Goal: Task Accomplishment & Management: Use online tool/utility

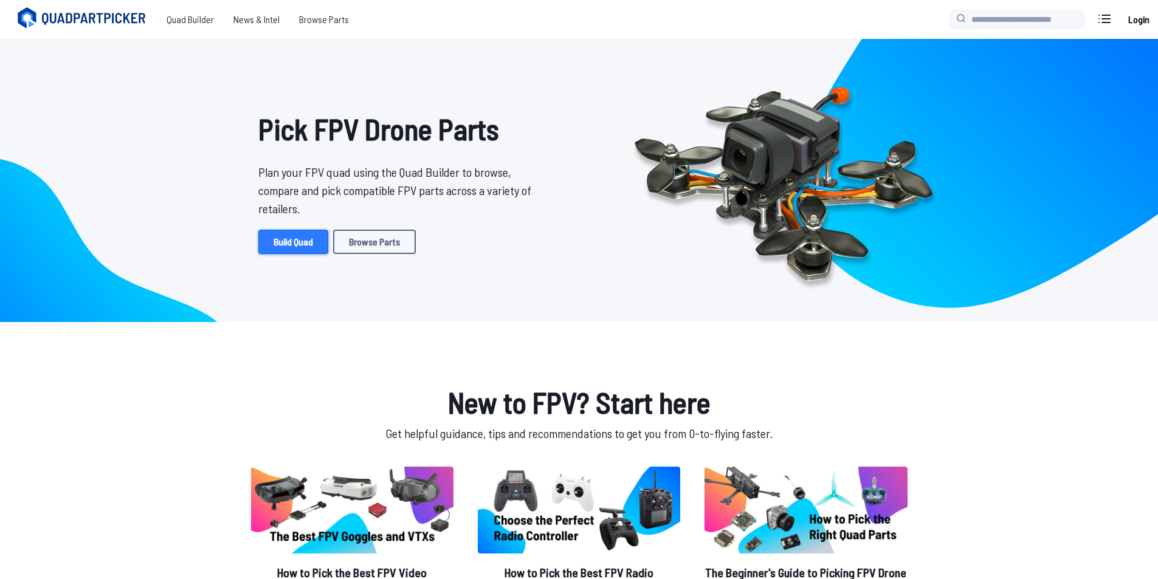
click at [282, 243] on link "Build Quad" at bounding box center [293, 242] width 70 height 24
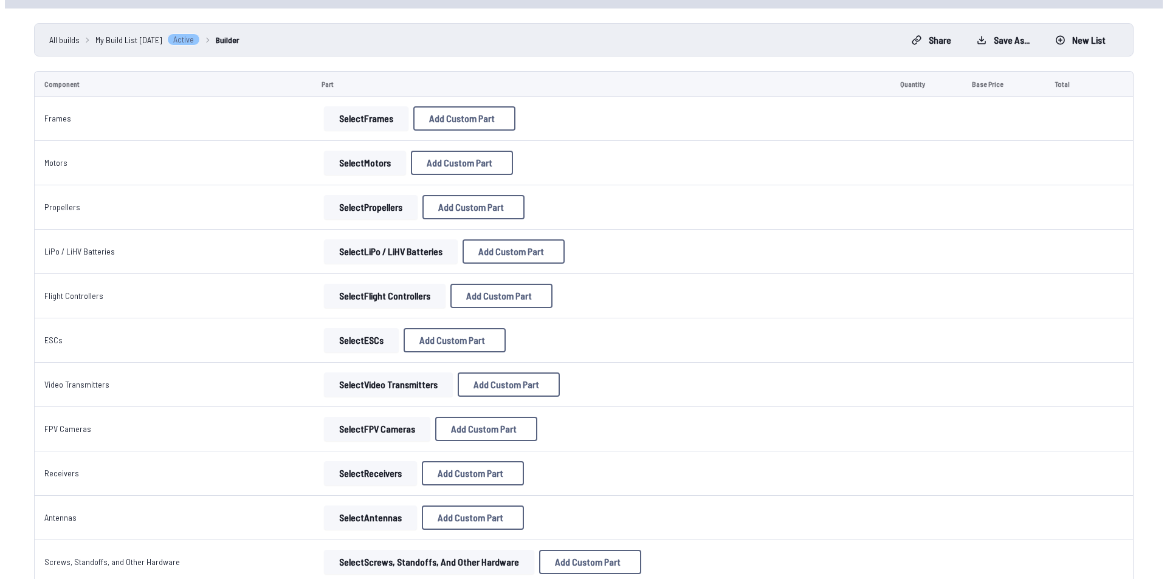
scroll to position [61, 0]
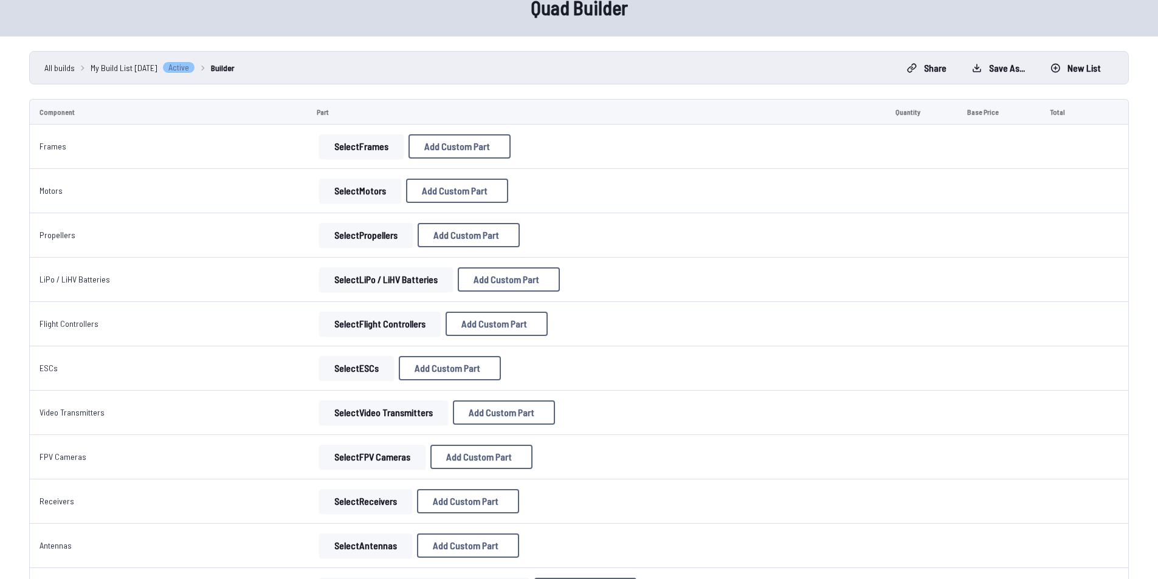
click at [380, 146] on button "Select Frames" at bounding box center [361, 146] width 85 height 24
click at [351, 143] on button "Select Frames" at bounding box center [361, 146] width 85 height 24
click at [365, 153] on button "Select Frames" at bounding box center [361, 146] width 85 height 24
click at [440, 149] on span "Add Custom Part" at bounding box center [457, 147] width 66 height 10
select select "**********"
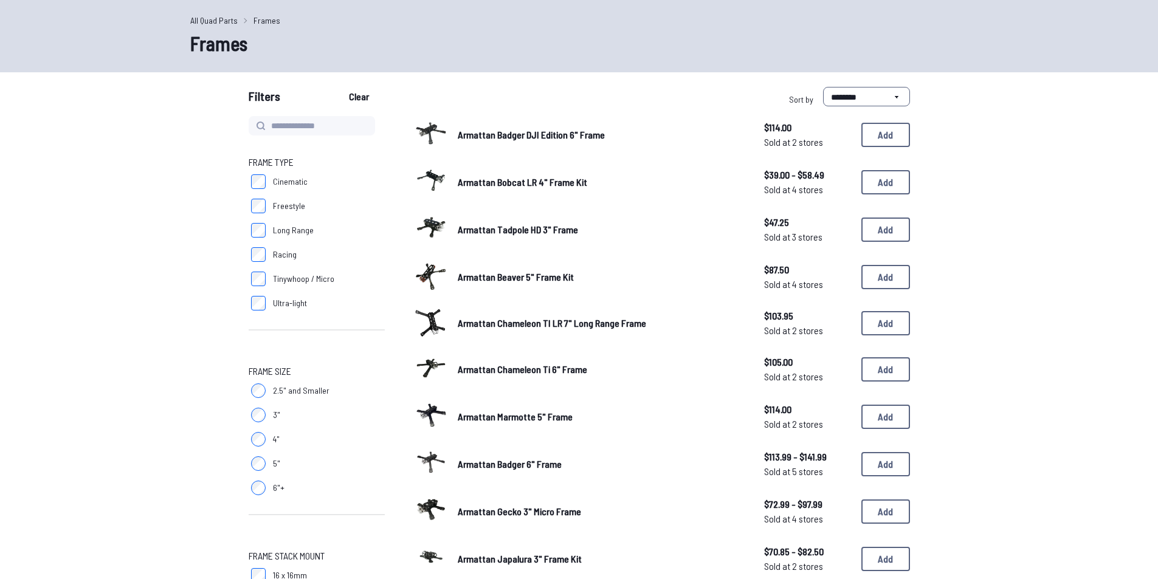
scroll to position [61, 0]
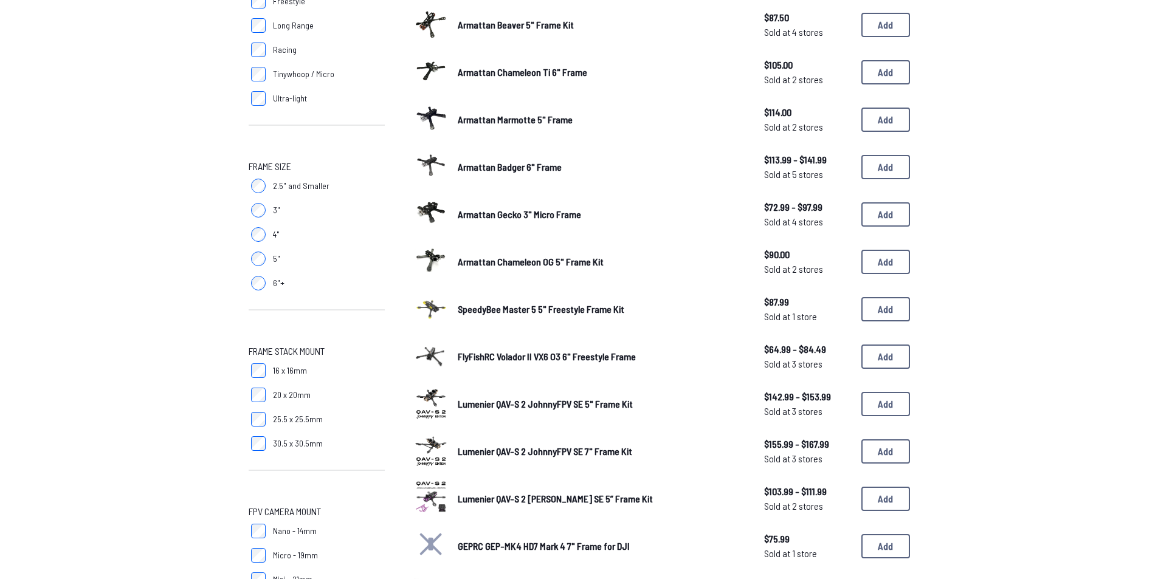
scroll to position [304, 0]
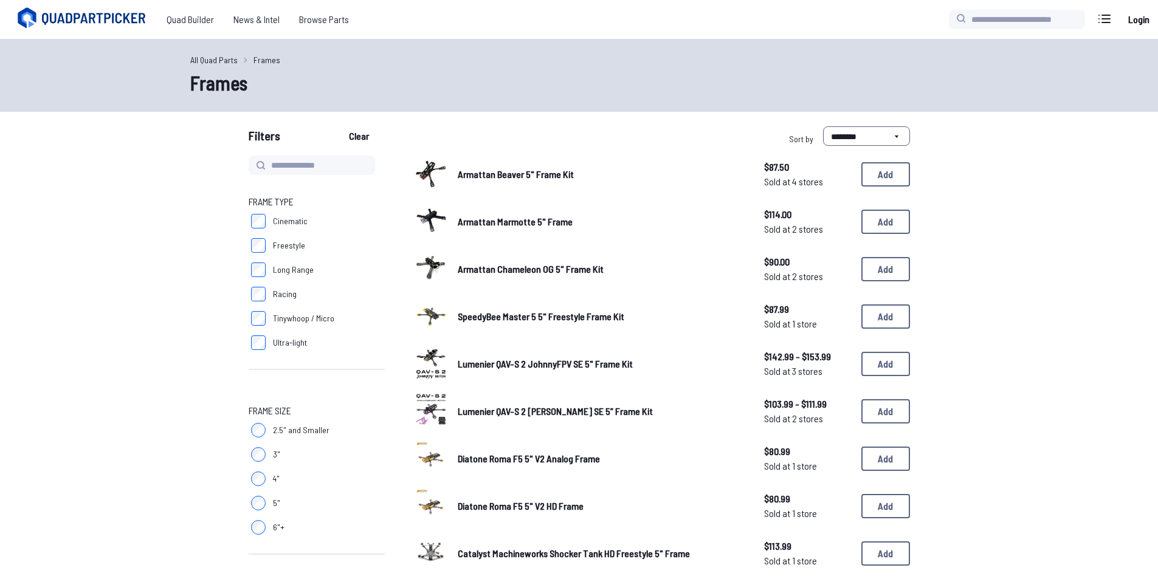
click at [202, 61] on link "All Quad Parts" at bounding box center [213, 59] width 47 height 13
